Goal: Entertainment & Leisure: Consume media (video, audio)

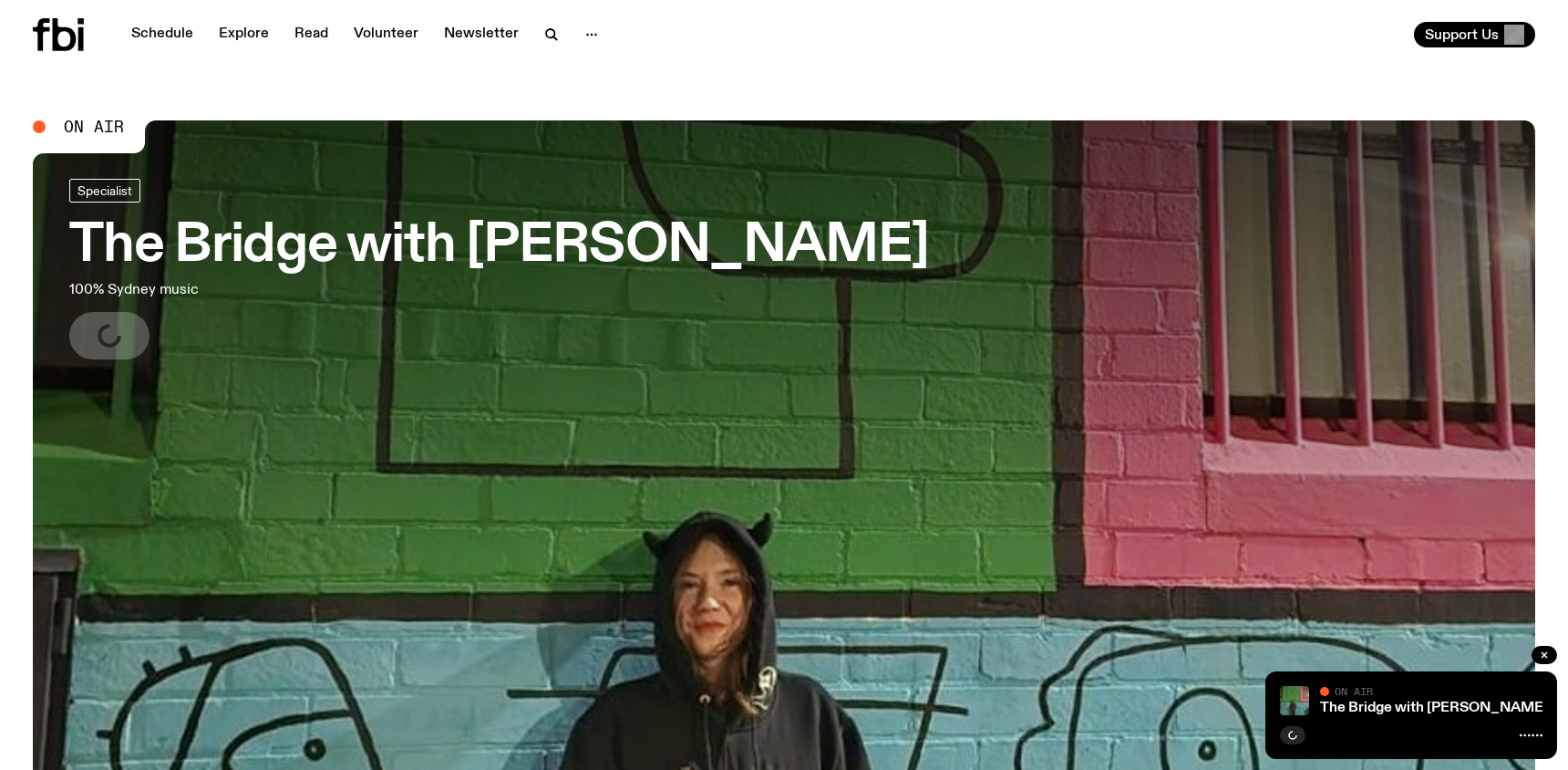
click at [598, 244] on h3 "The Bridge with Amelia Sparke" at bounding box center [499, 246] width 860 height 51
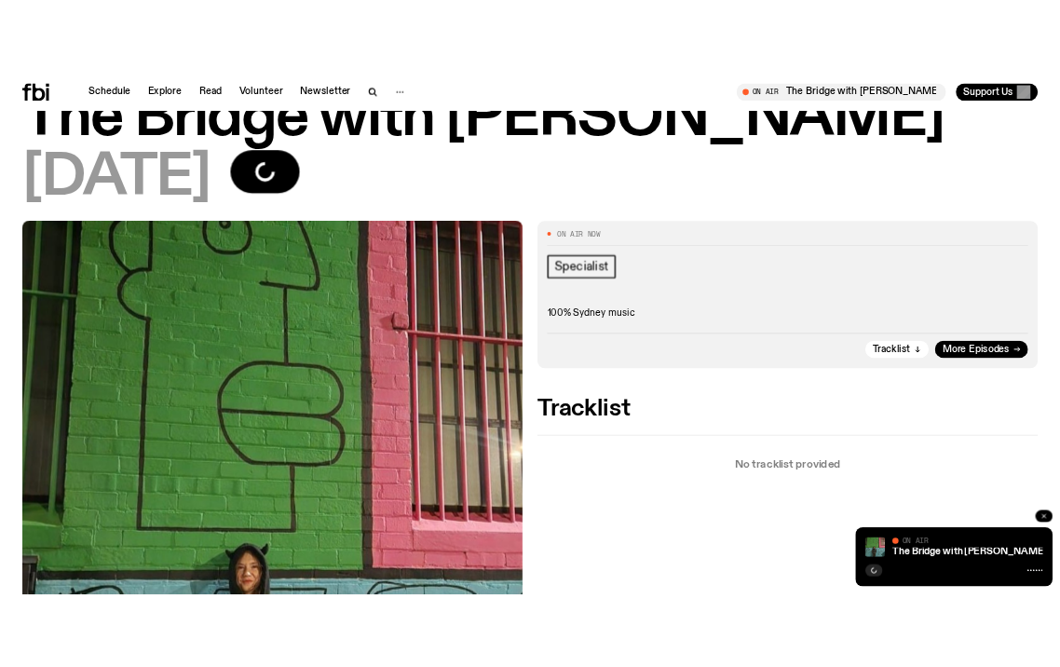
scroll to position [172, 0]
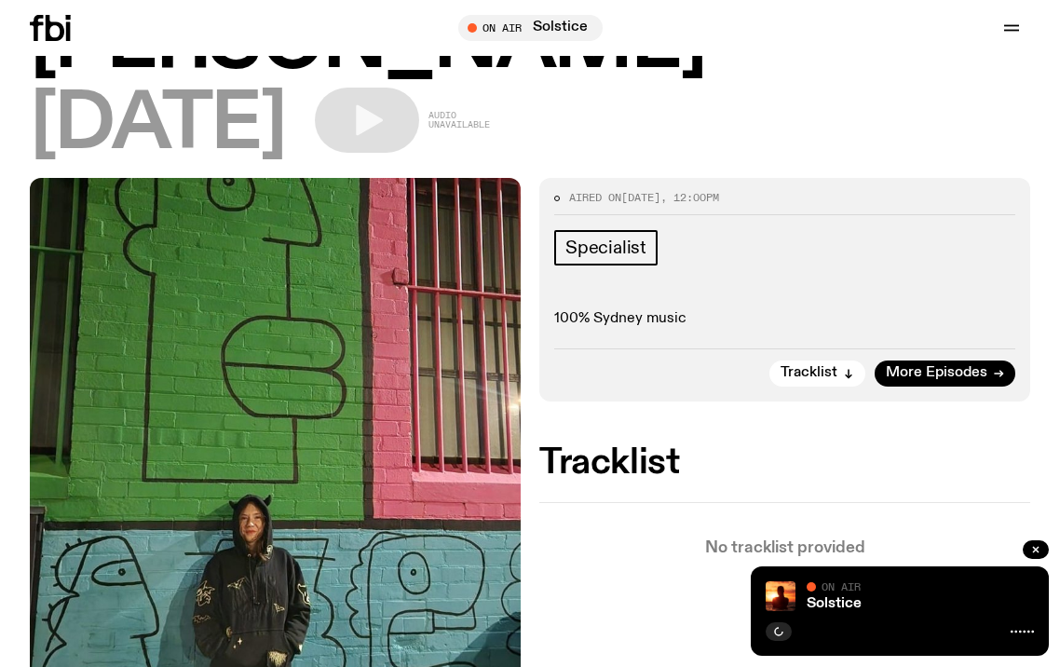
scroll to position [270, 0]
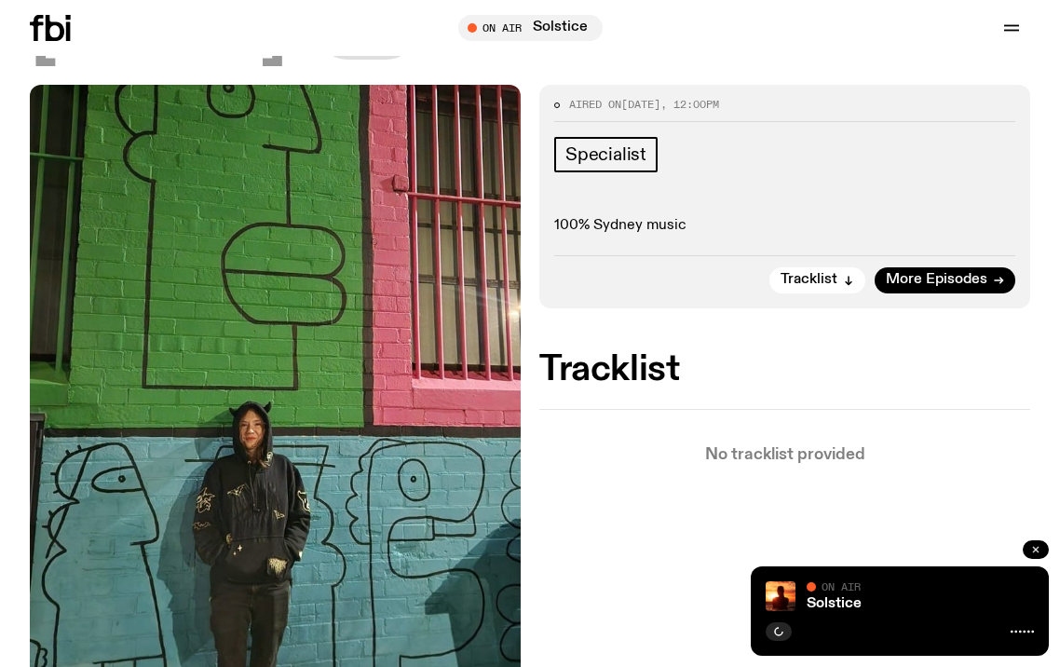
click at [1034, 547] on icon "button" at bounding box center [1036, 550] width 6 height 6
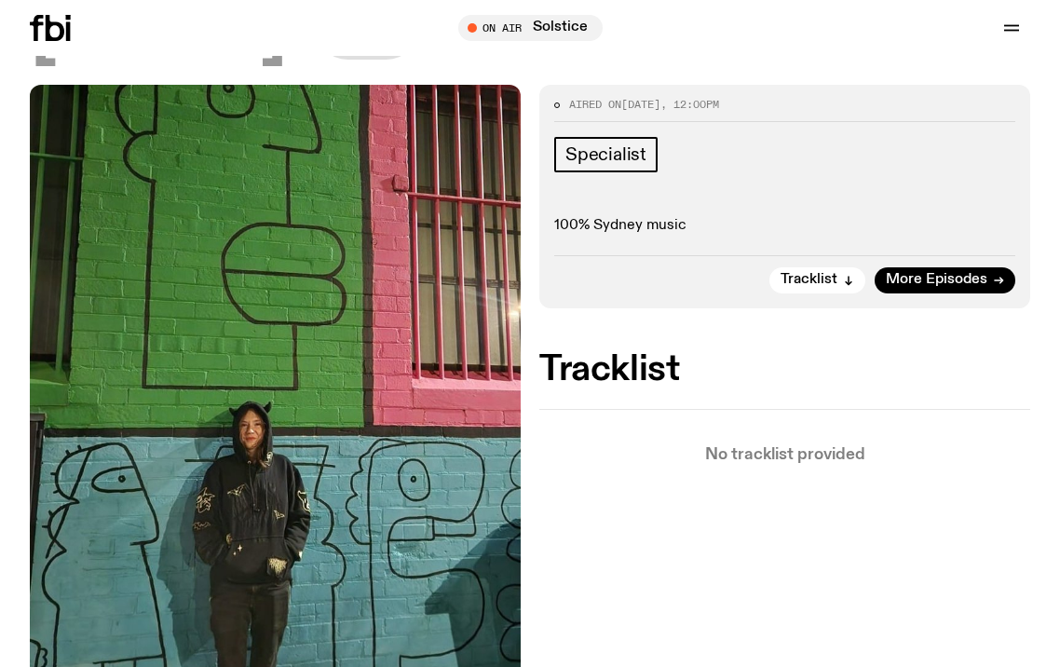
click at [30, 21] on icon at bounding box center [50, 28] width 41 height 26
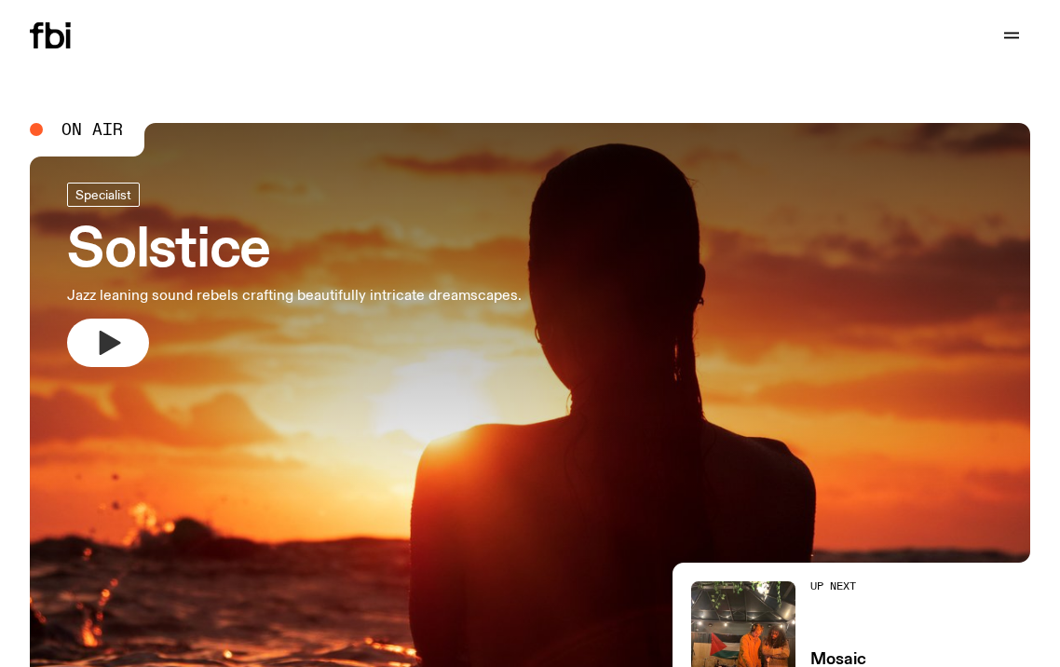
click at [118, 328] on icon "button" at bounding box center [108, 343] width 30 height 30
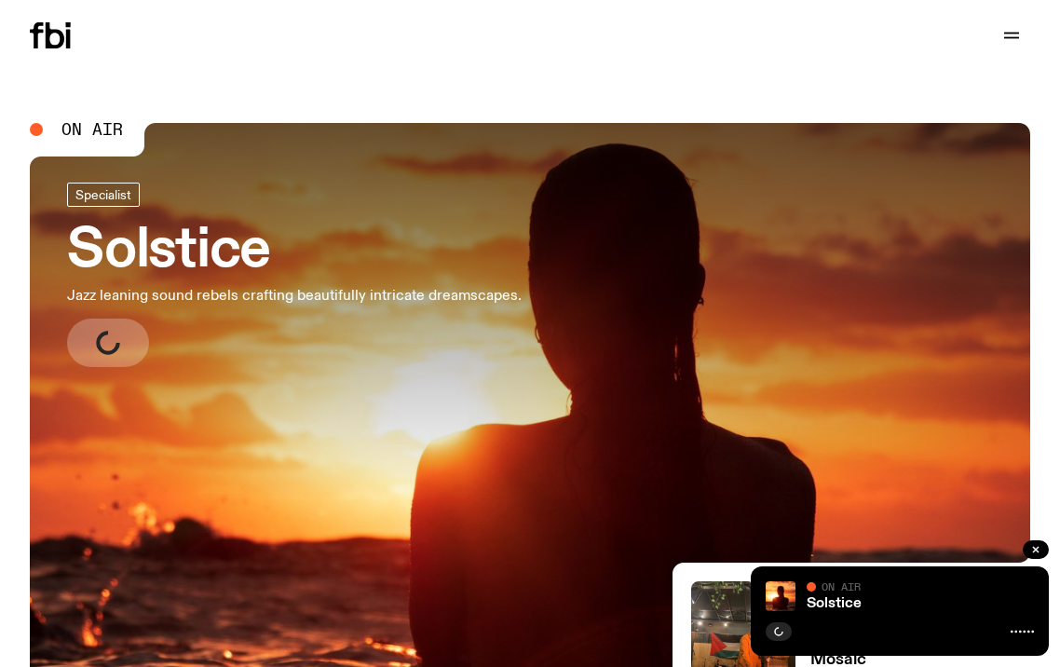
drag, startPoint x: 859, startPoint y: 590, endPoint x: 848, endPoint y: 592, distance: 11.3
click at [859, 590] on span "On Air" at bounding box center [840, 586] width 39 height 12
click at [818, 612] on div "Solstice On Air On Air" at bounding box center [899, 610] width 298 height 89
click at [825, 605] on link "Solstice" at bounding box center [833, 603] width 55 height 15
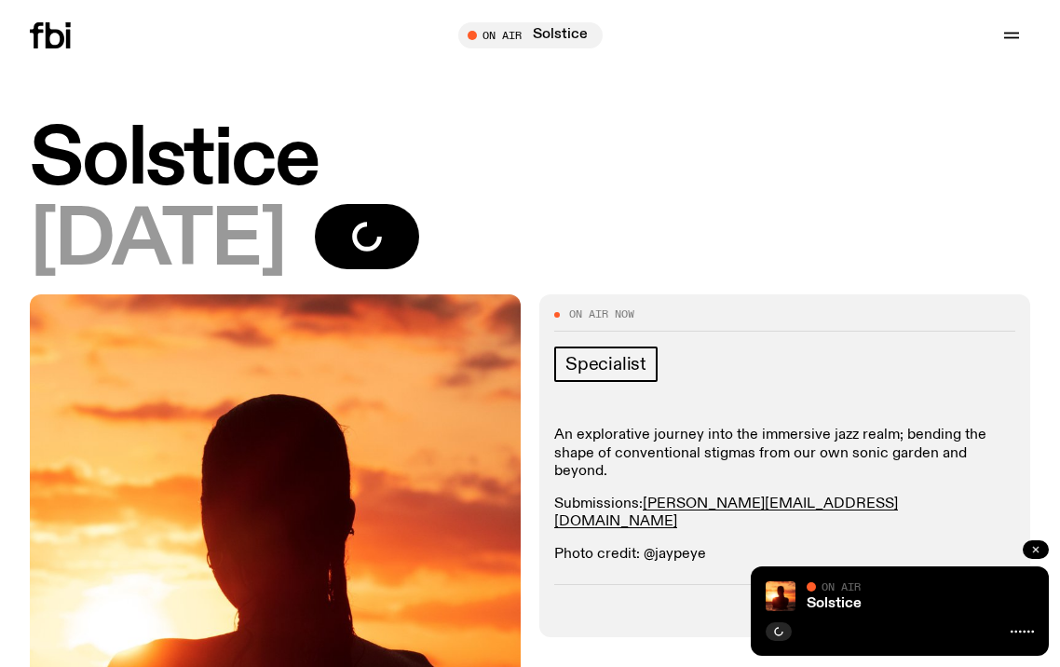
click at [1035, 547] on icon "button" at bounding box center [1035, 549] width 11 height 11
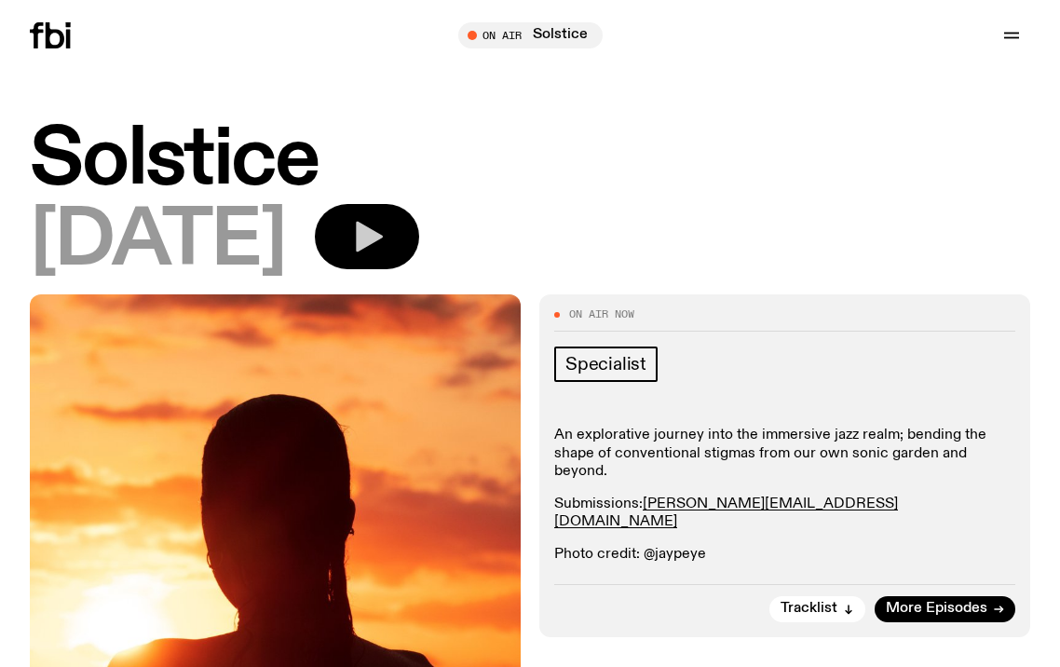
click at [385, 246] on icon "button" at bounding box center [366, 236] width 37 height 37
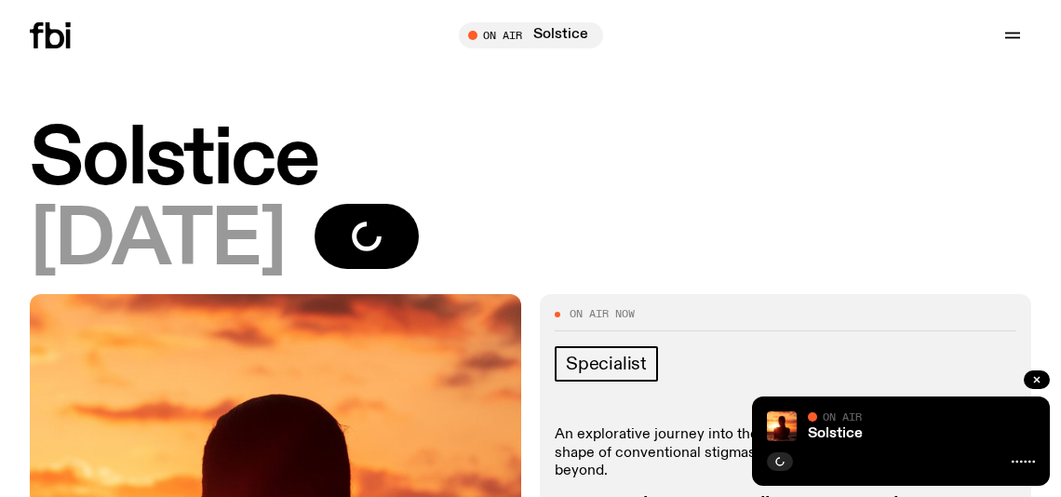
drag, startPoint x: 1035, startPoint y: 378, endPoint x: 890, endPoint y: 364, distance: 145.9
click at [1032, 378] on icon "button" at bounding box center [1037, 379] width 11 height 11
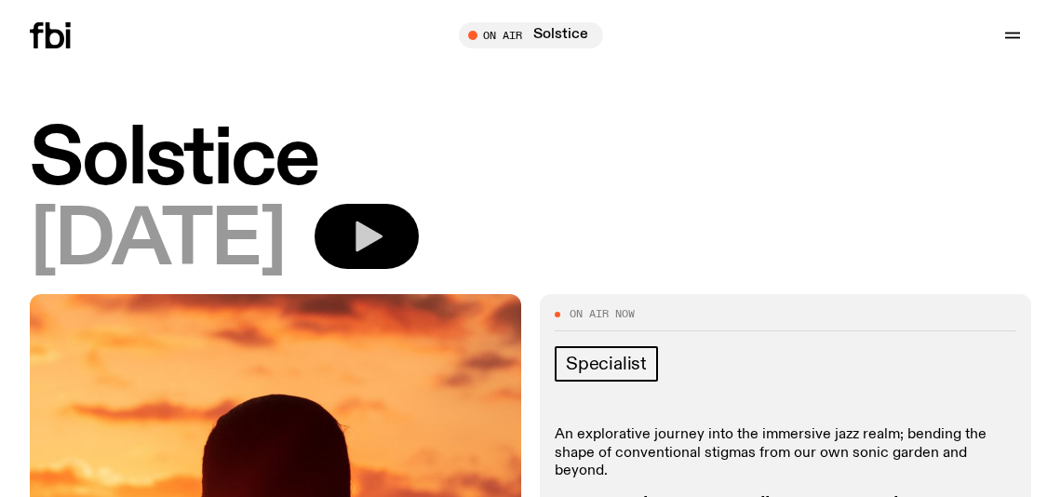
click at [385, 245] on icon "button" at bounding box center [366, 236] width 37 height 37
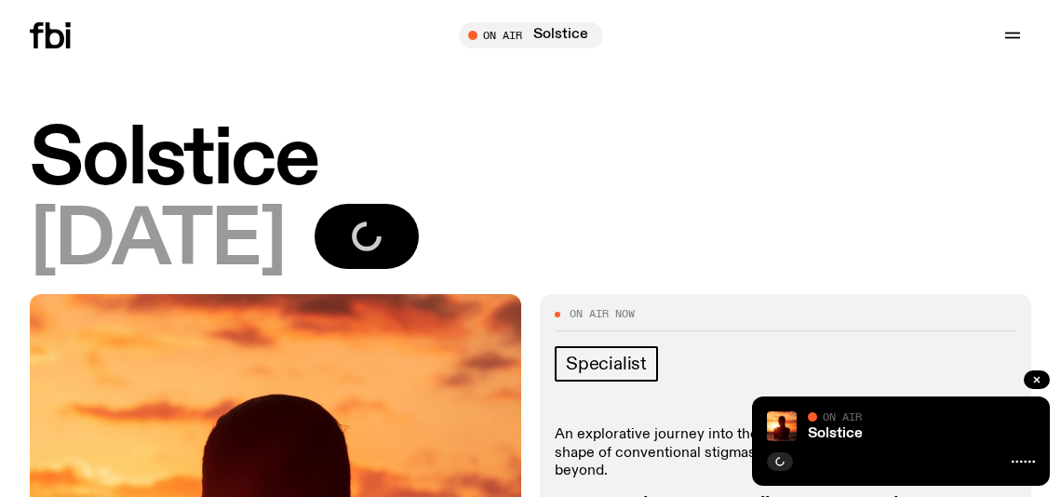
drag, startPoint x: 1043, startPoint y: 386, endPoint x: 978, endPoint y: 351, distance: 74.2
click at [1041, 379] on button "button" at bounding box center [1037, 380] width 26 height 19
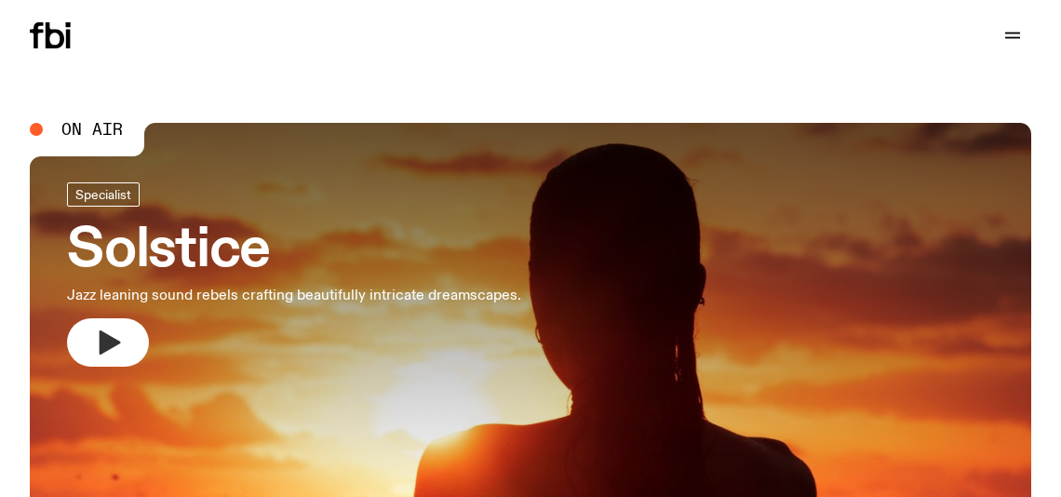
click at [119, 323] on button "button" at bounding box center [108, 342] width 82 height 48
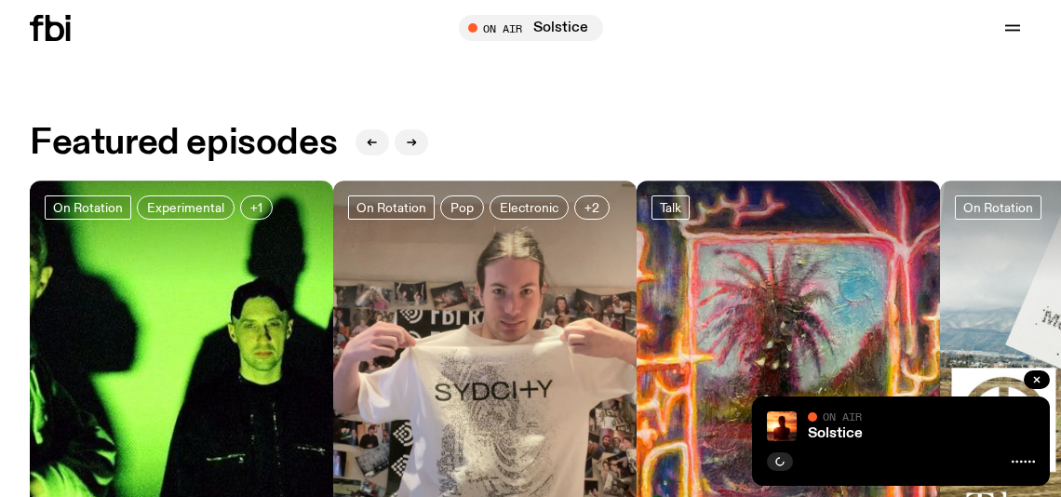
scroll to position [829, 0]
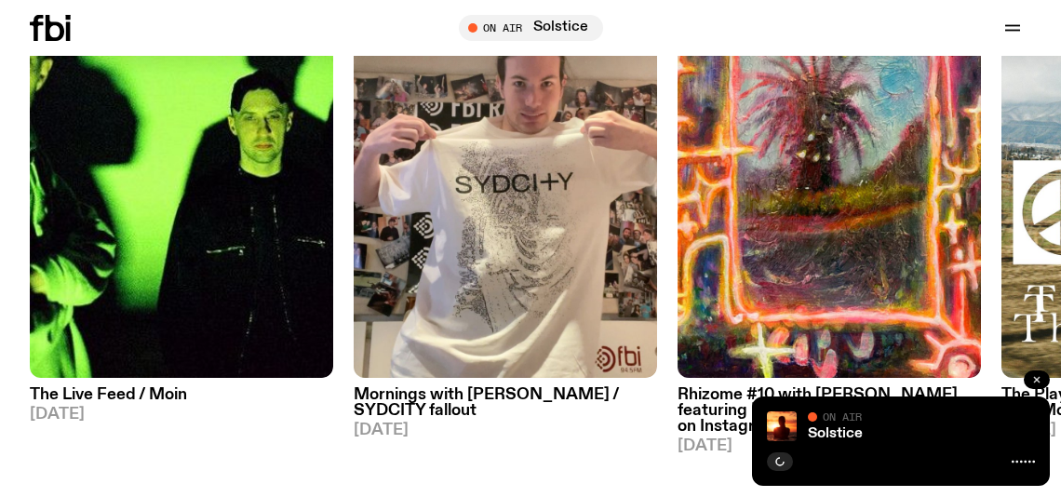
click at [1039, 379] on icon "button" at bounding box center [1037, 379] width 11 height 11
